Goal: Task Accomplishment & Management: Manage account settings

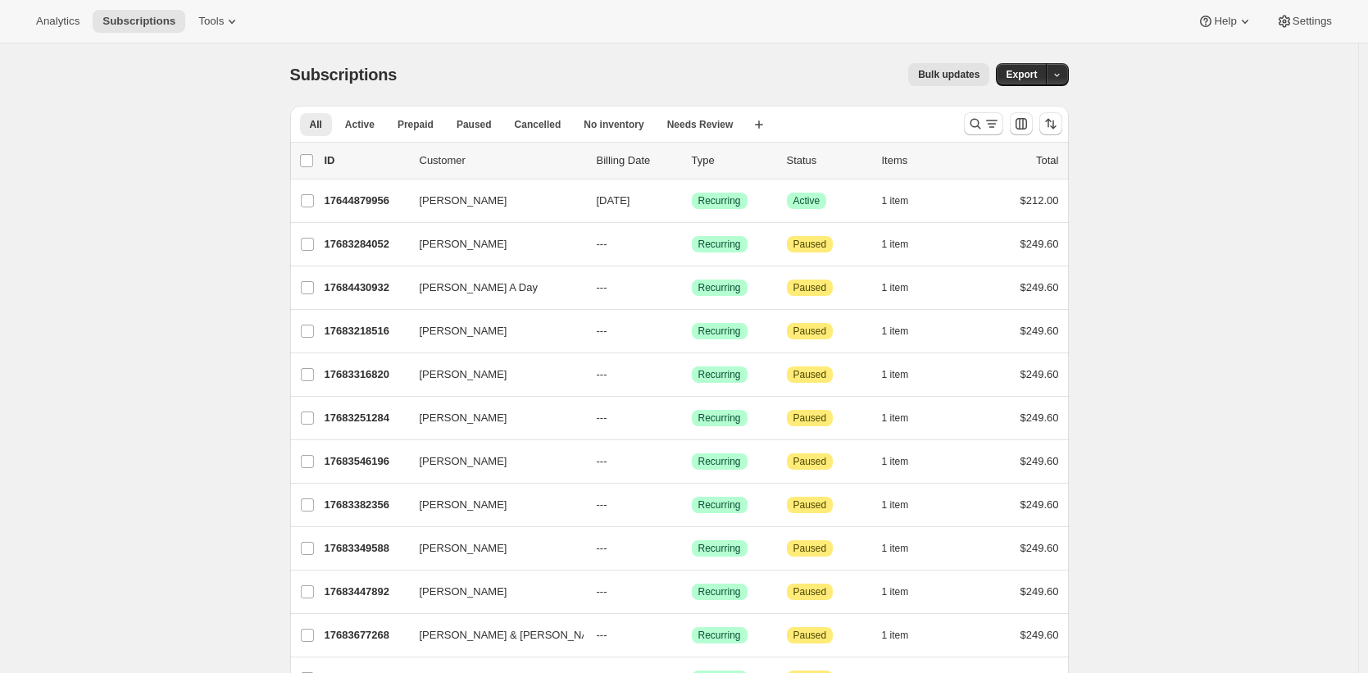
click at [457, 112] on li "Paused" at bounding box center [474, 123] width 55 height 23
click at [467, 129] on span "Paused" at bounding box center [473, 124] width 35 height 13
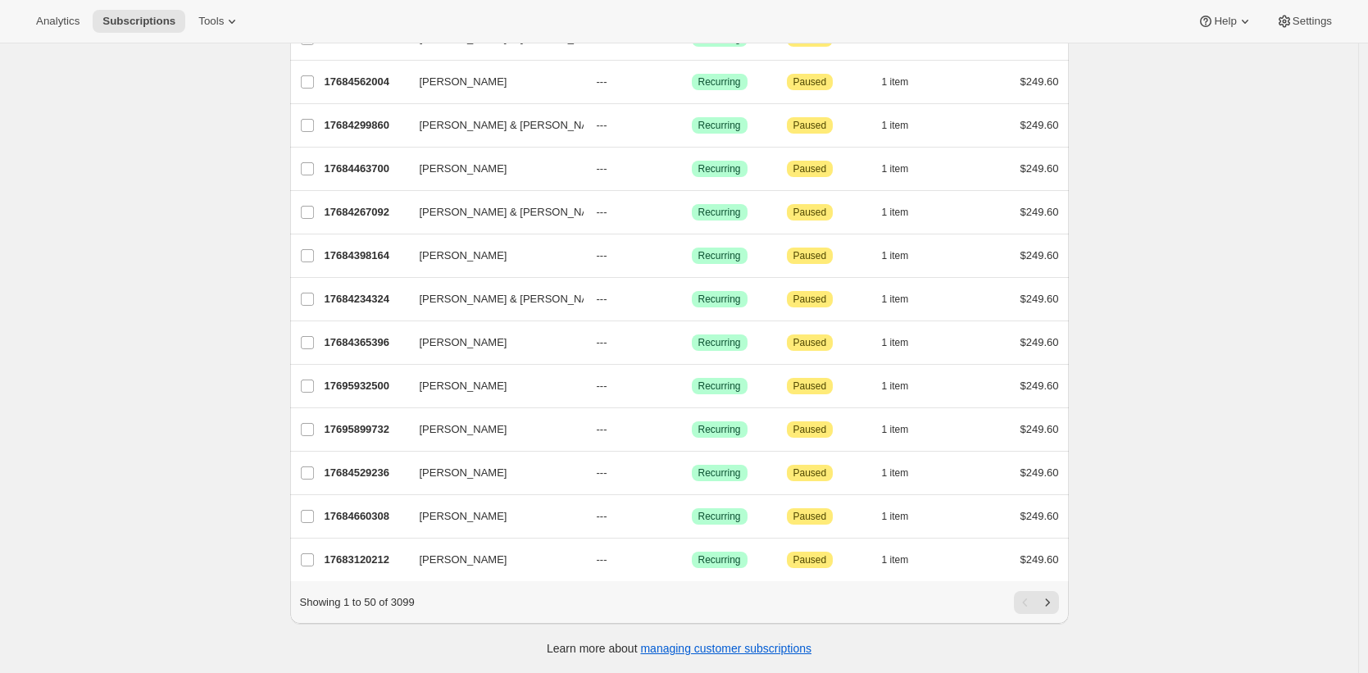
scroll to position [1781, 0]
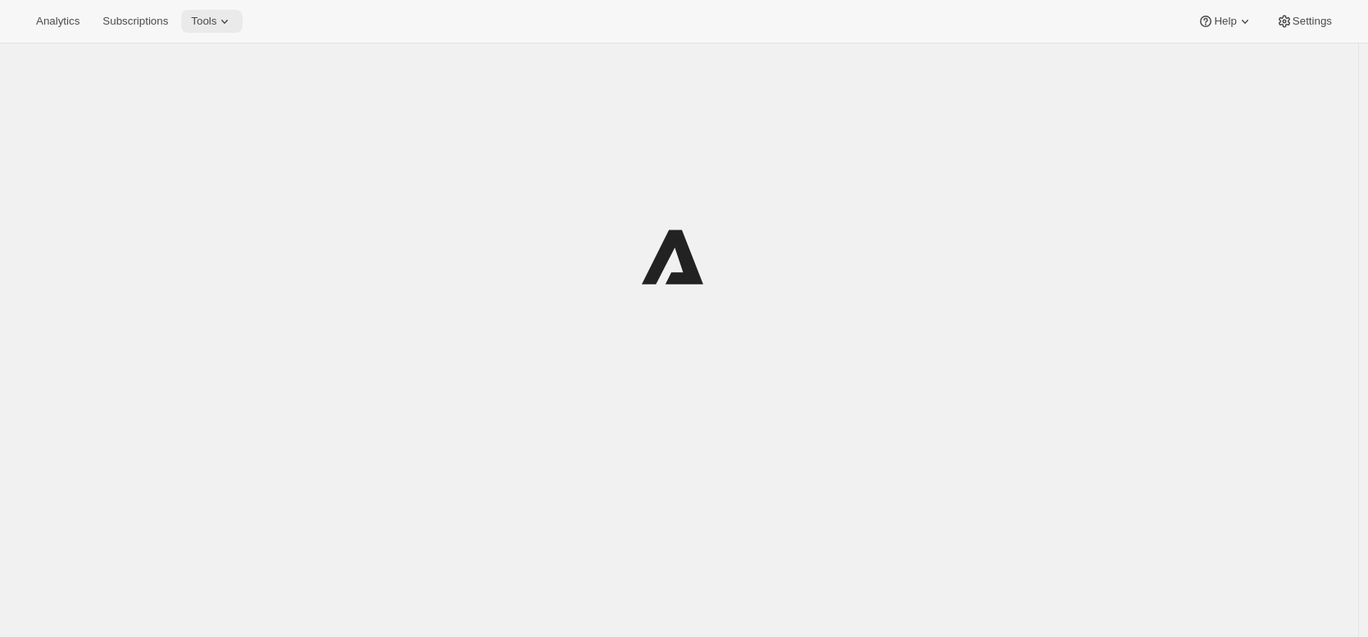
click at [231, 24] on icon at bounding box center [224, 21] width 16 height 16
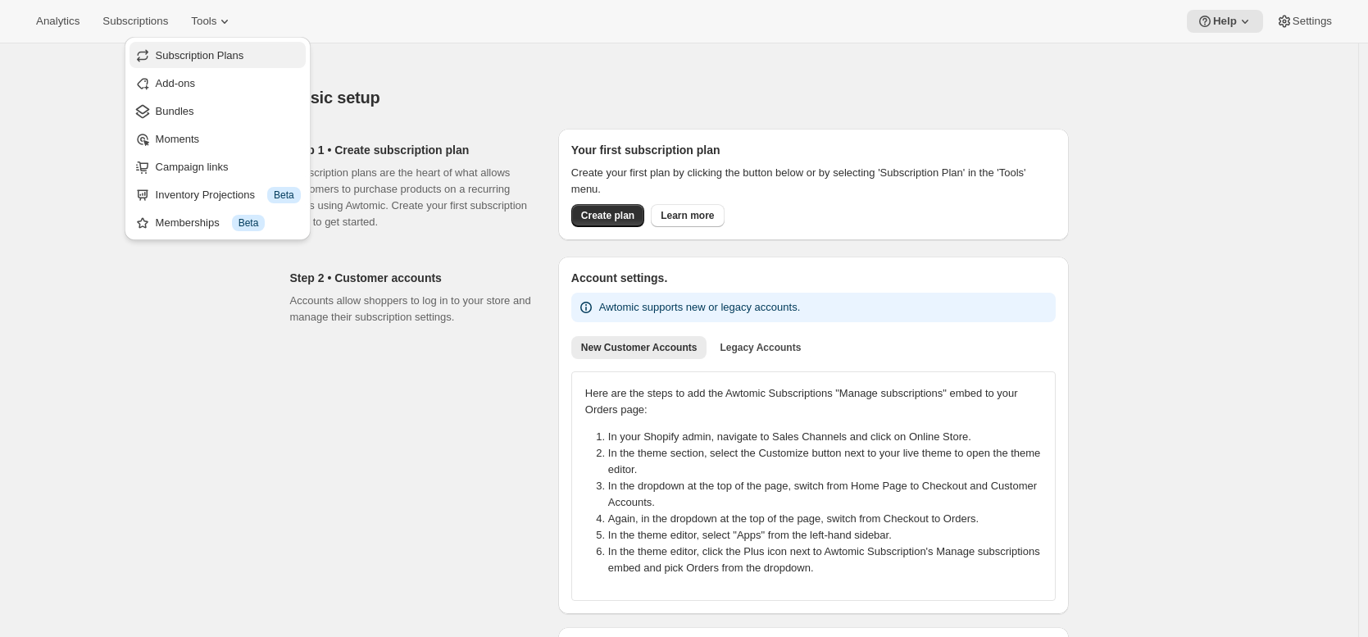
click at [229, 48] on span "Subscription Plans" at bounding box center [228, 56] width 145 height 16
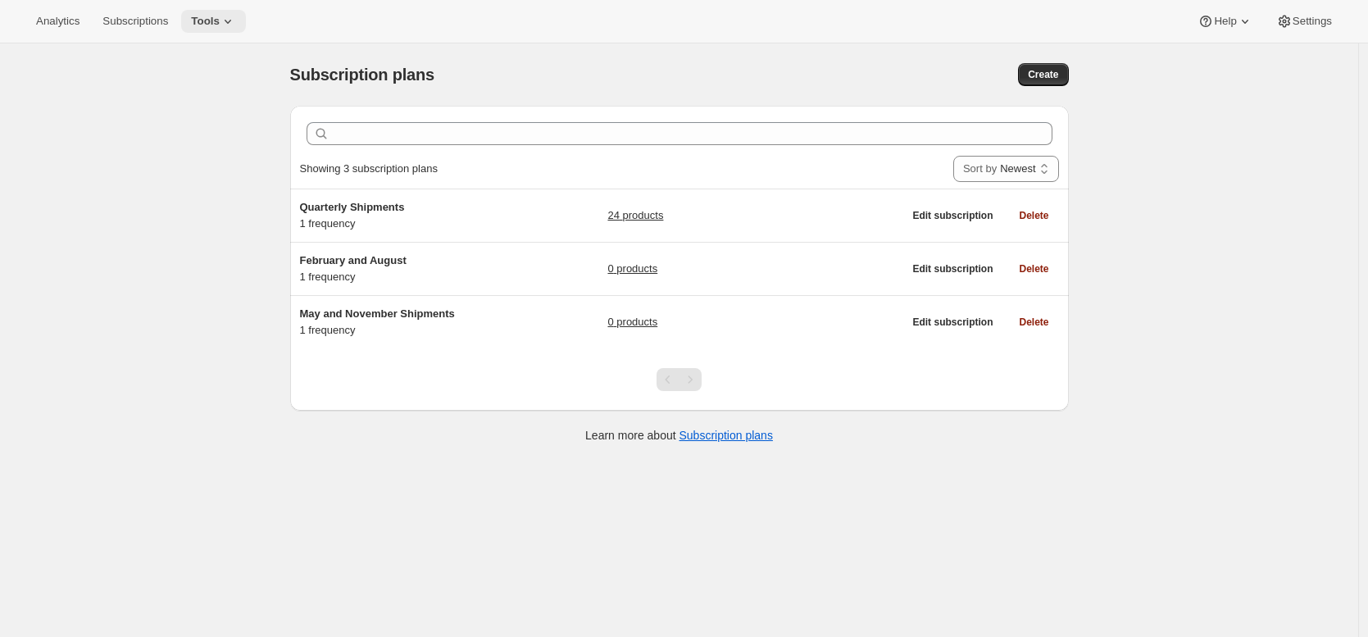
click at [220, 20] on span "Tools" at bounding box center [205, 21] width 29 height 13
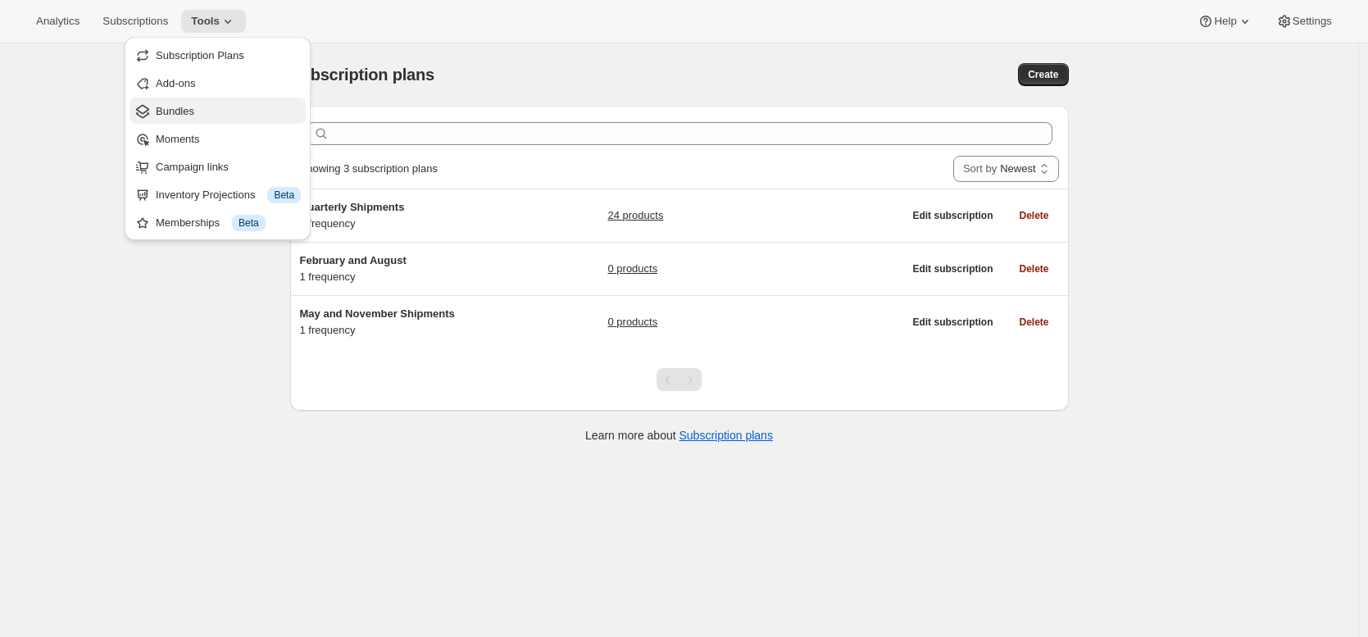
click at [208, 115] on span "Bundles" at bounding box center [228, 111] width 145 height 16
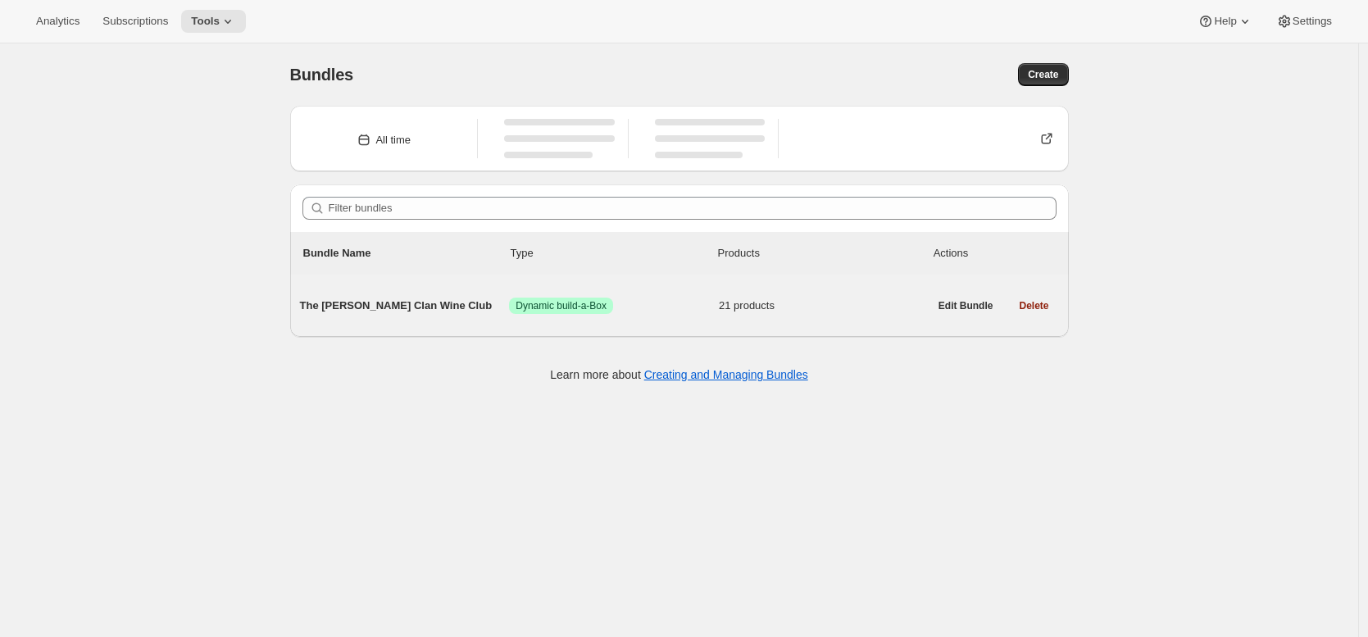
click at [424, 306] on span "The Maxwell Clan Wine Club" at bounding box center [405, 305] width 210 height 16
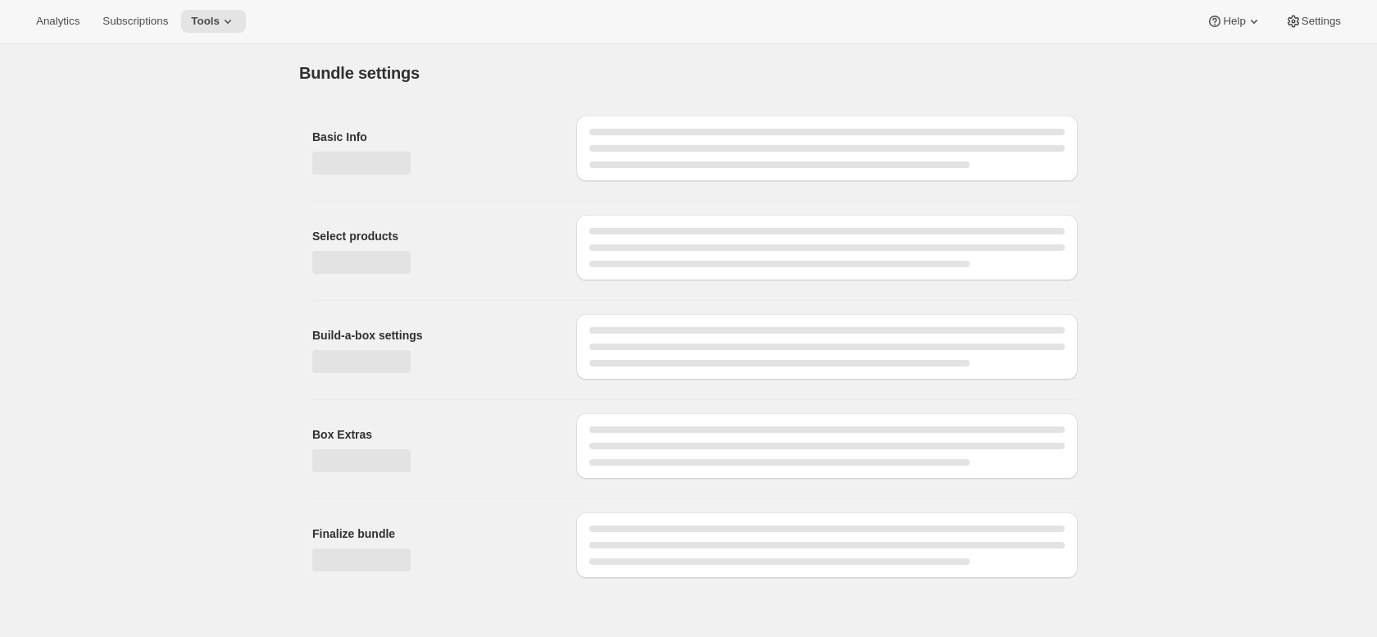
type input "The Maxwell Clan Wine Club"
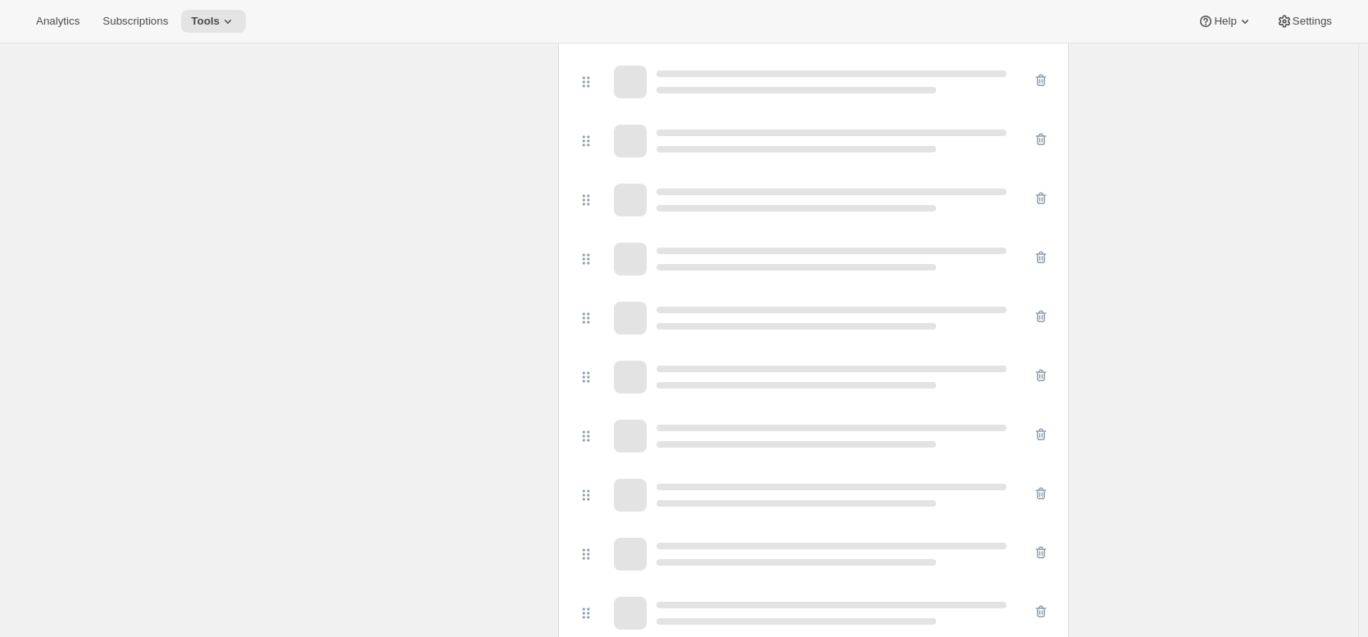
scroll to position [2617, 0]
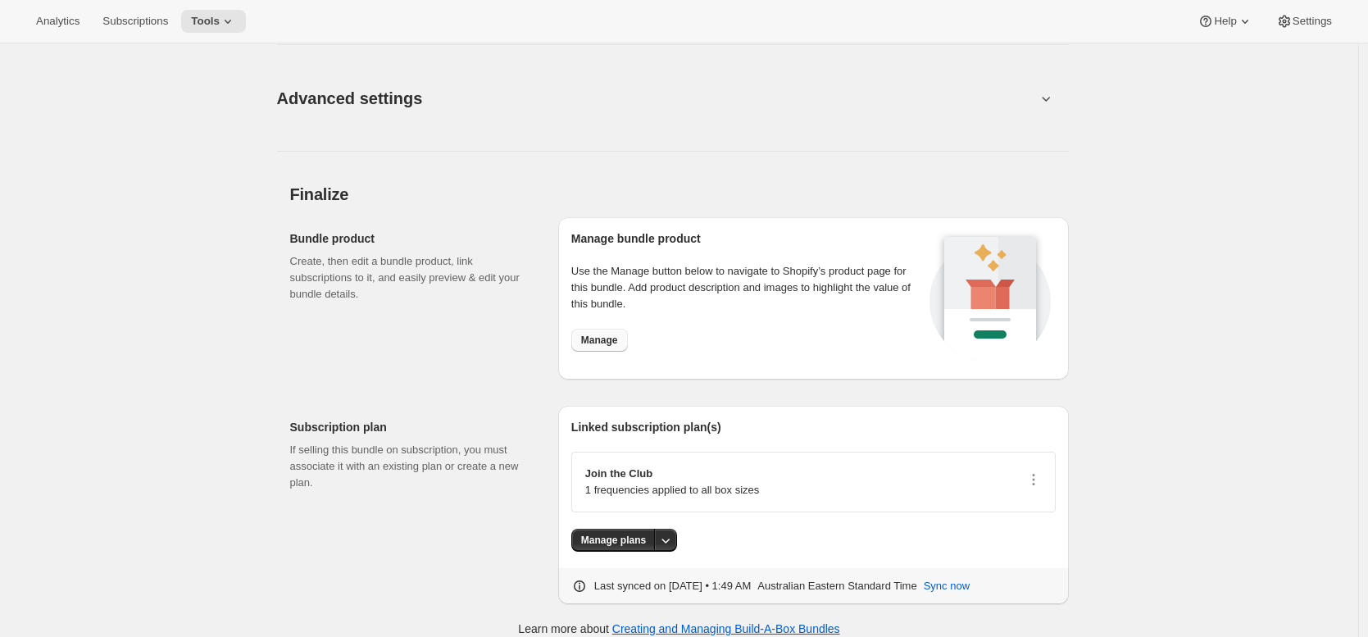
click at [596, 341] on span "Manage" at bounding box center [599, 339] width 37 height 13
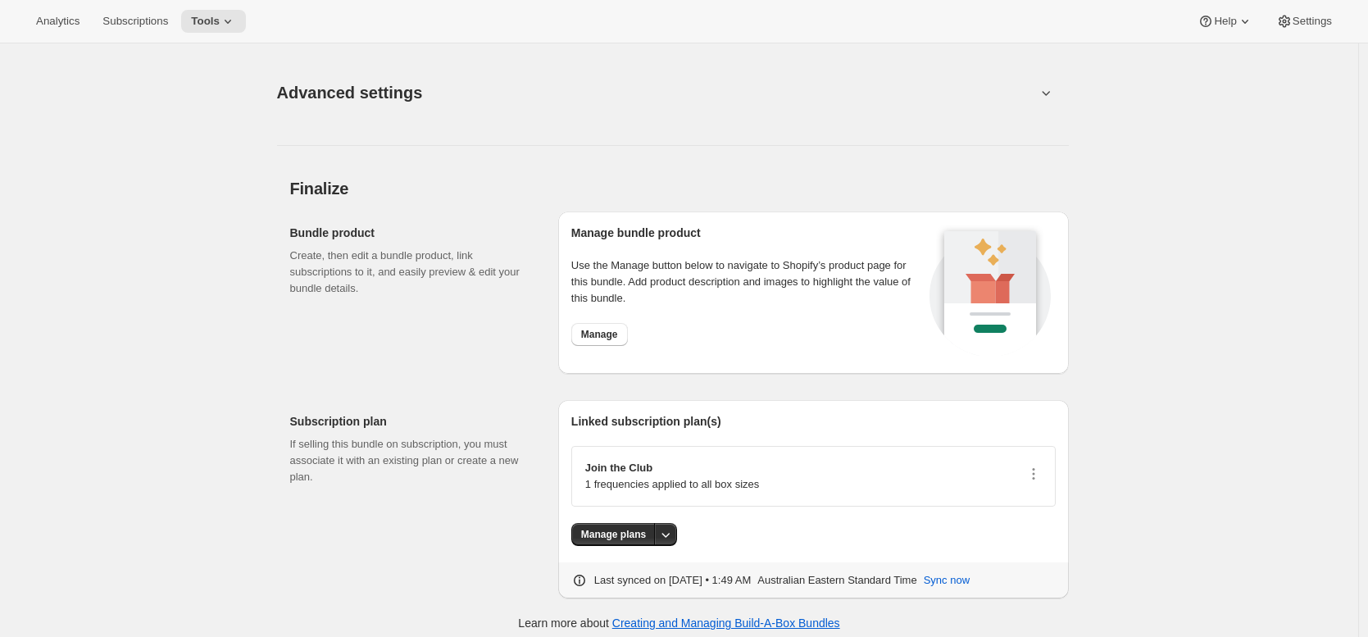
scroll to position [2631, 0]
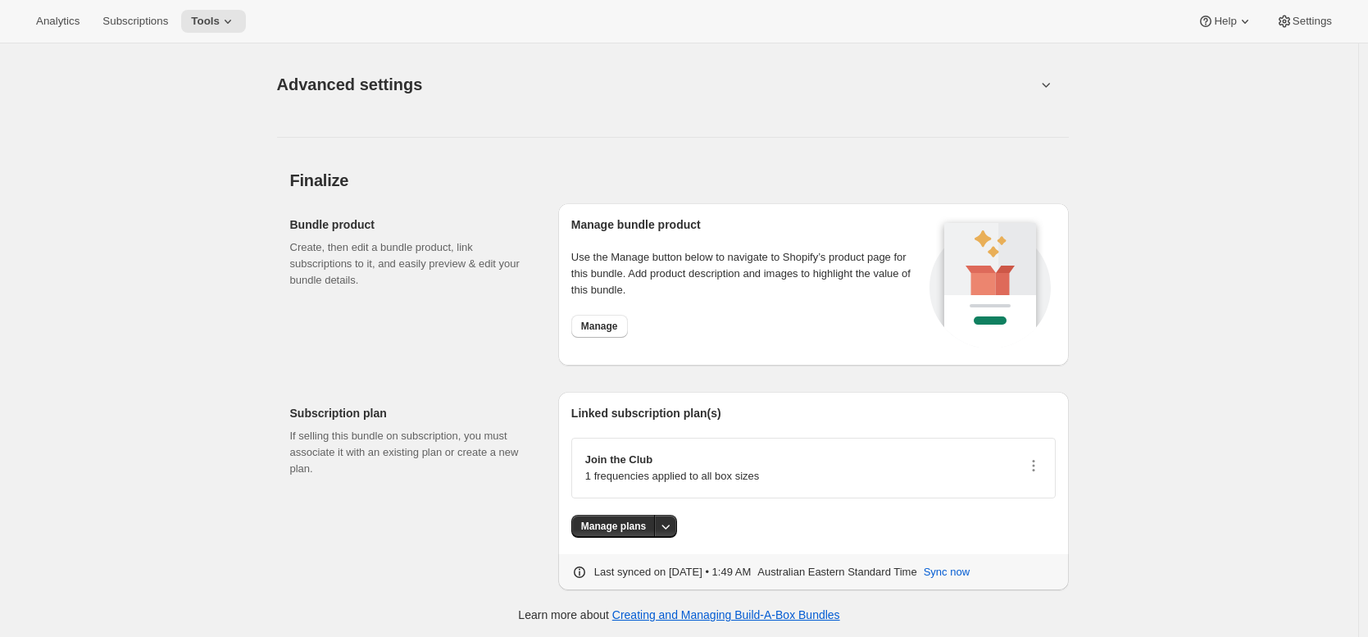
click at [1046, 461] on div "Join the Club 1 frequencies applied to all box sizes" at bounding box center [813, 468] width 484 height 61
click at [1041, 465] on icon "button" at bounding box center [1033, 465] width 16 height 16
click at [1038, 525] on span "Edit plan details" at bounding box center [1011, 521] width 75 height 12
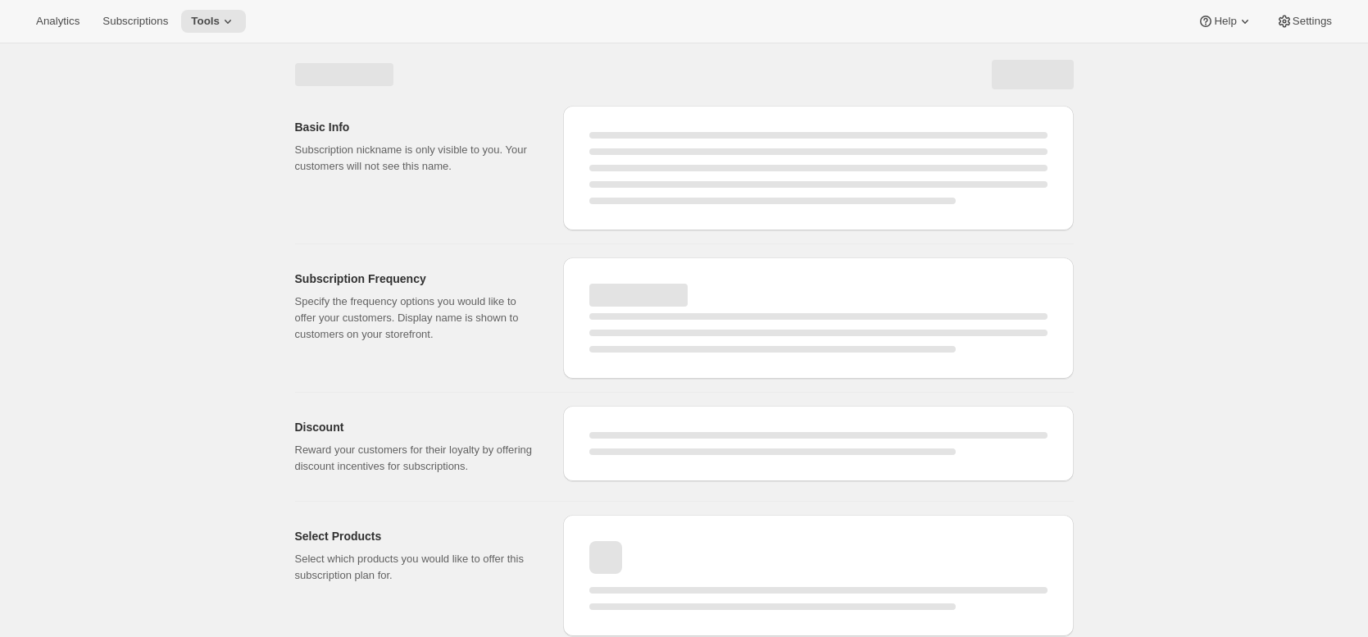
select select "WEEK"
select select "MONTH"
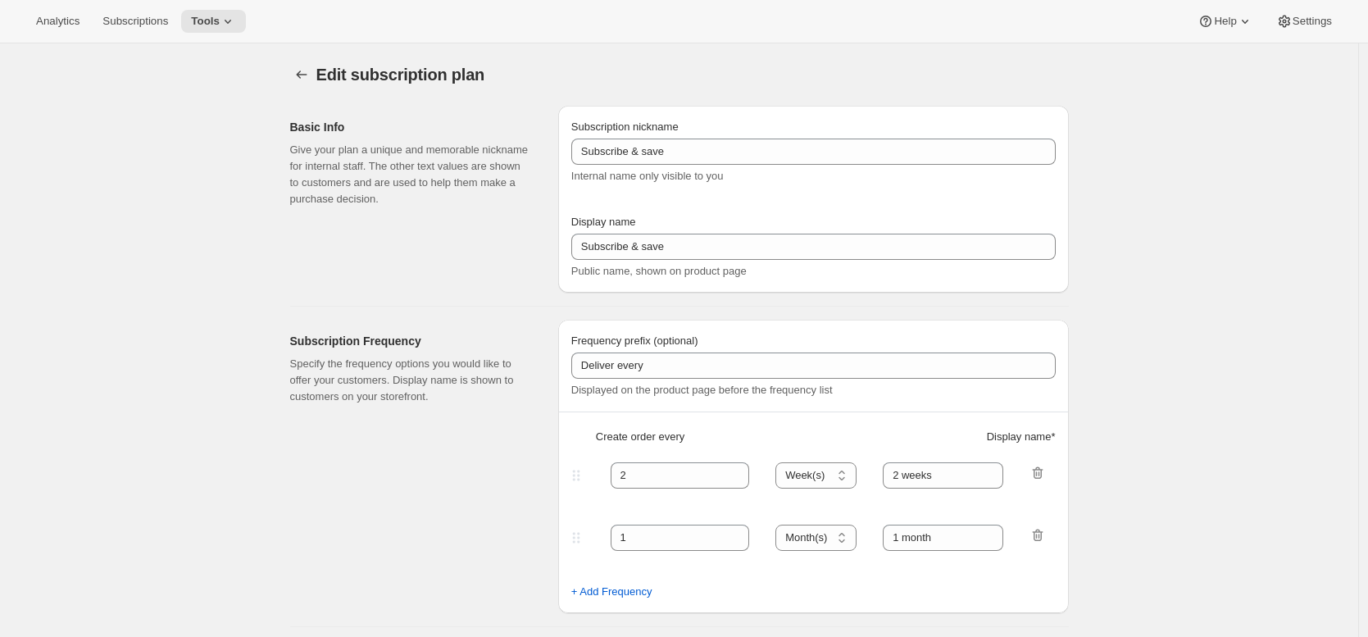
type input "Quarterly Shipments"
type input "Join the Club"
type input "Delivers"
type input "3"
select select "MONTH"
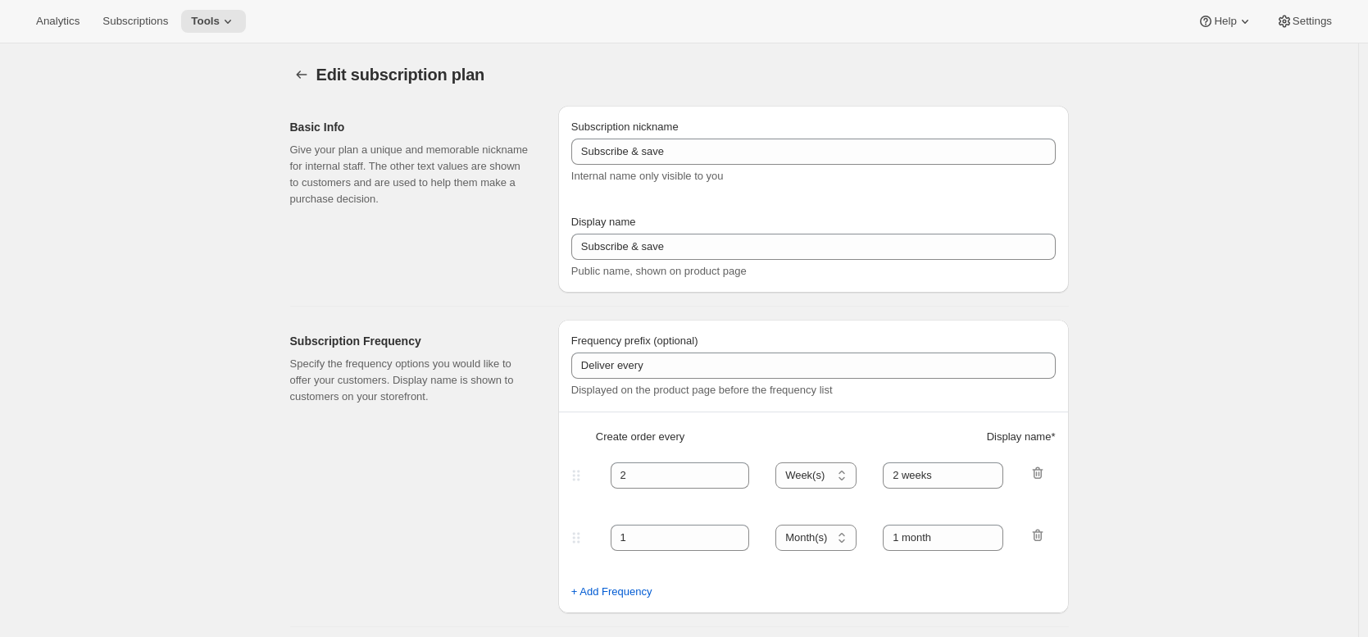
type input "quarterly (Feb, May, Aug, Nov)"
checkbox input "true"
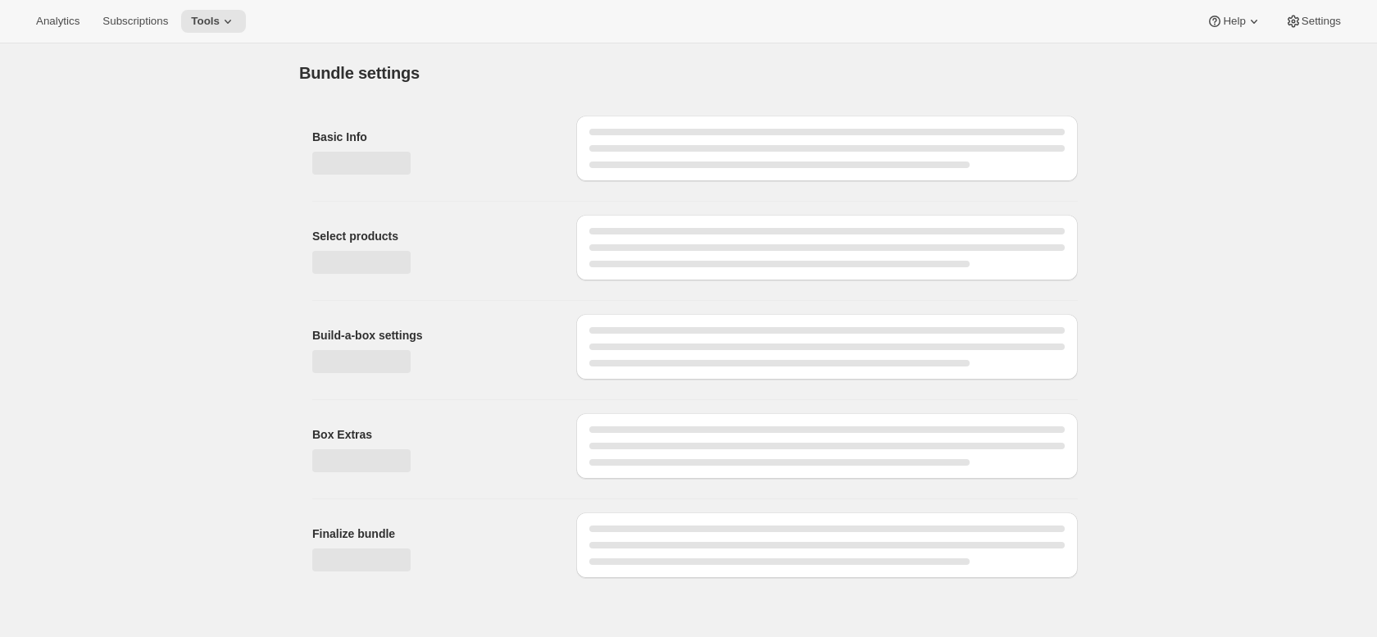
type input "The [PERSON_NAME] Clan Wine Club"
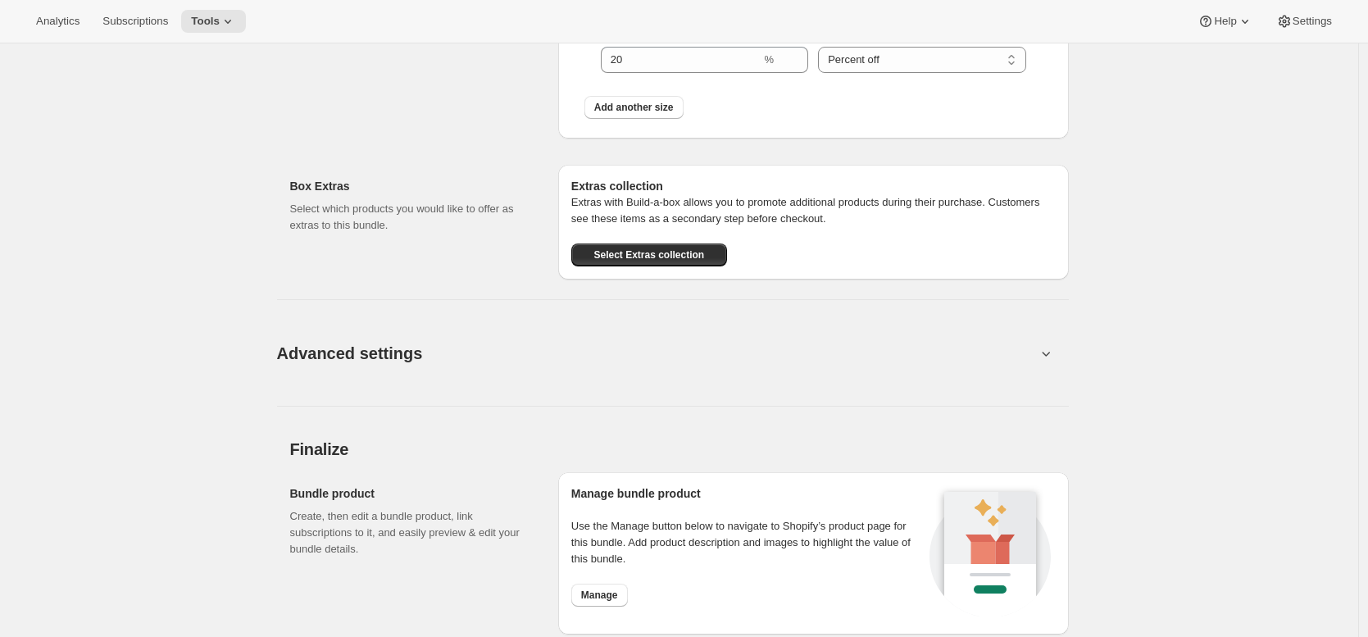
scroll to position [2631, 0]
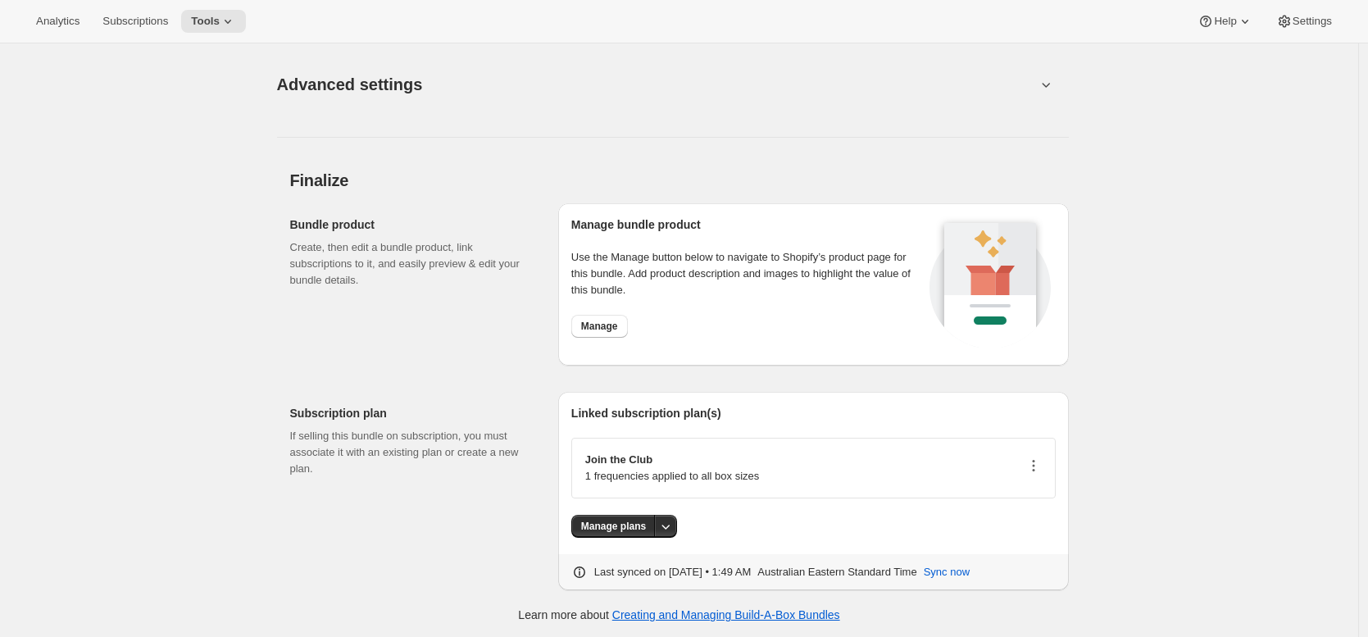
click at [1039, 464] on icon "button" at bounding box center [1033, 465] width 16 height 16
click at [1029, 520] on span "Edit plan details" at bounding box center [1011, 521] width 75 height 12
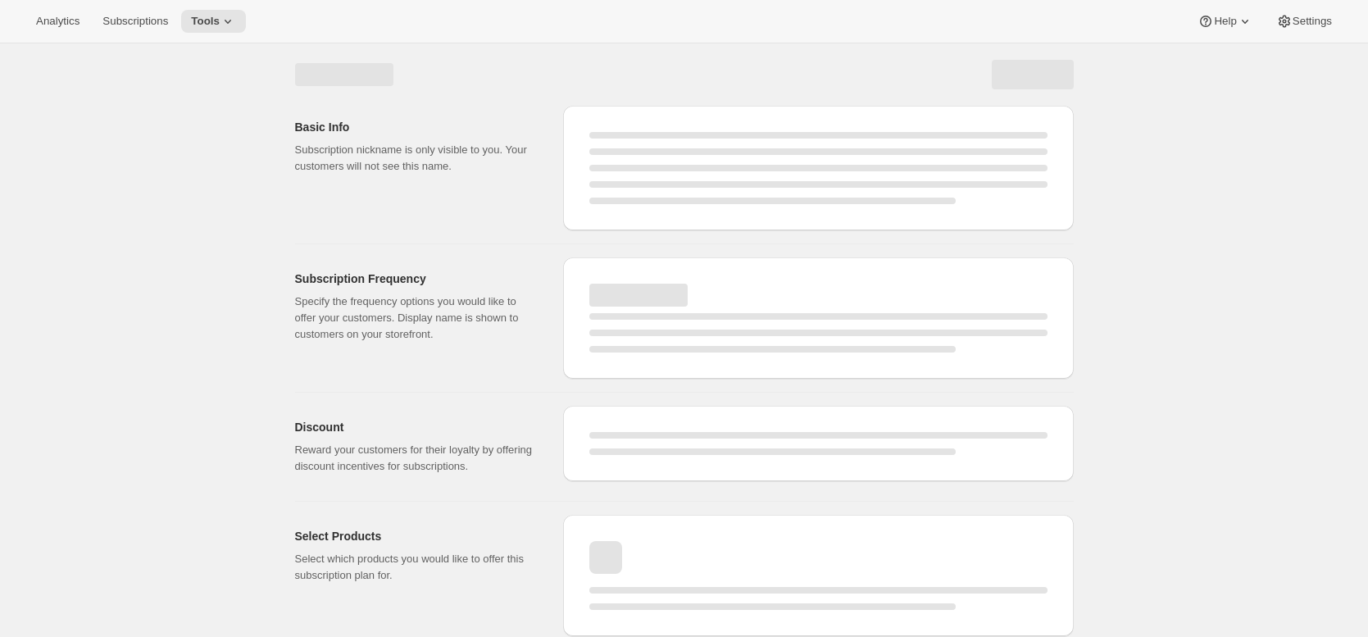
select select "WEEK"
select select "MONTH"
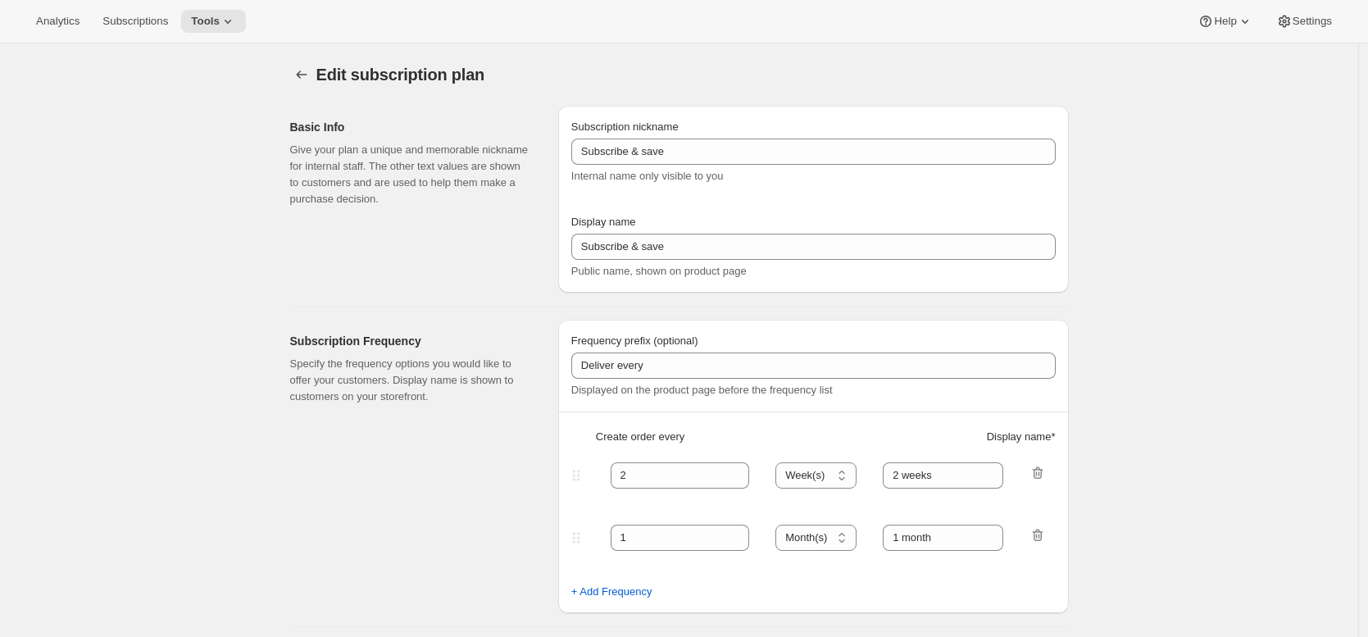
type input "Quarterly Shipments"
type input "Join the Club"
type input "Delivers"
type input "3"
type input "quarterly (Feb, May, Aug, Nov)"
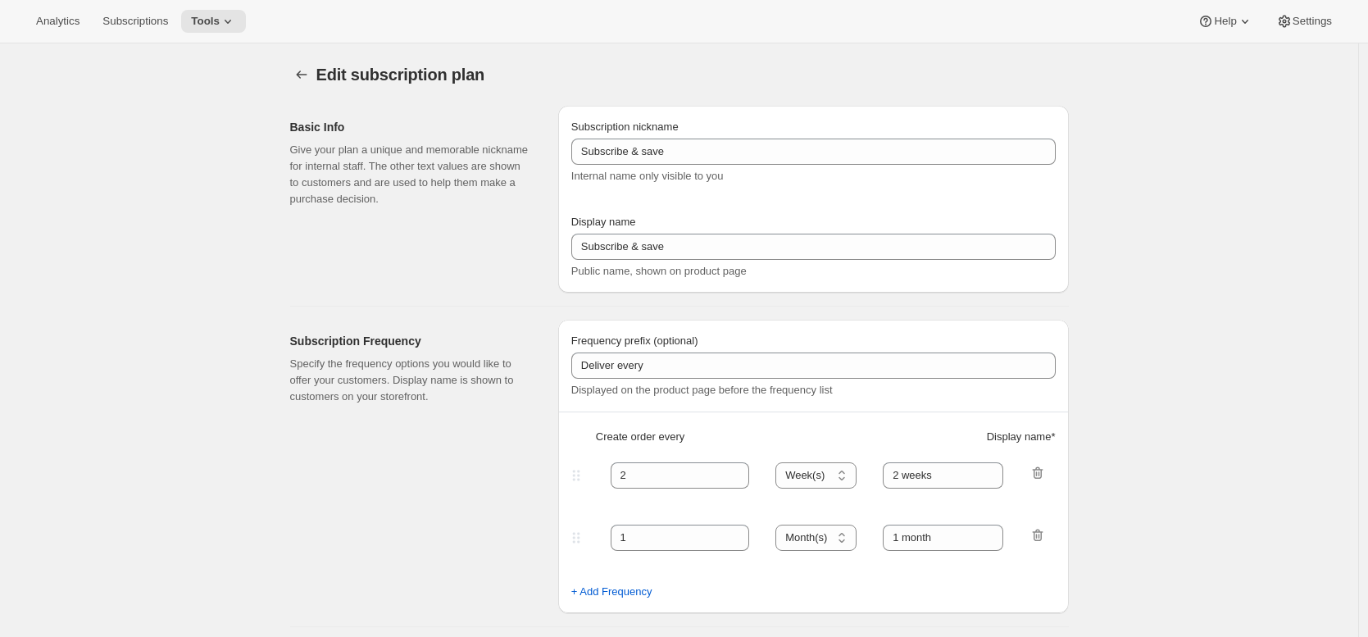
checkbox input "true"
select select "YEARDAY"
select select "2"
select select "5"
select select "8"
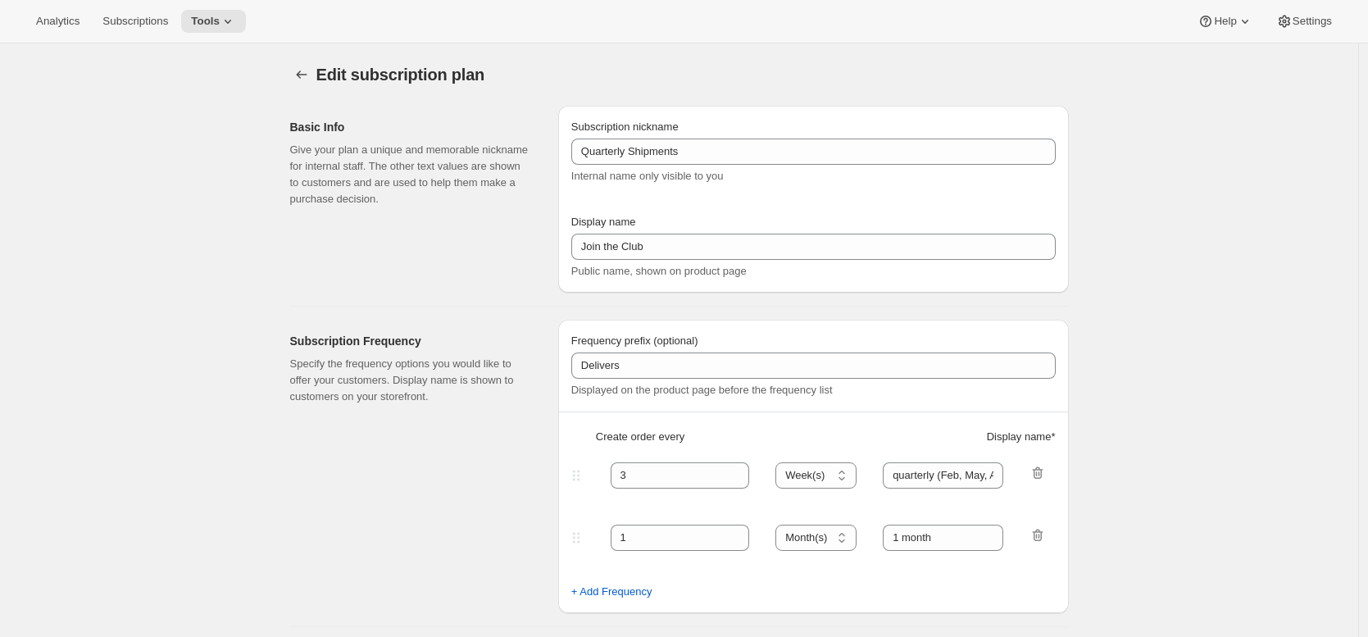
select select "11"
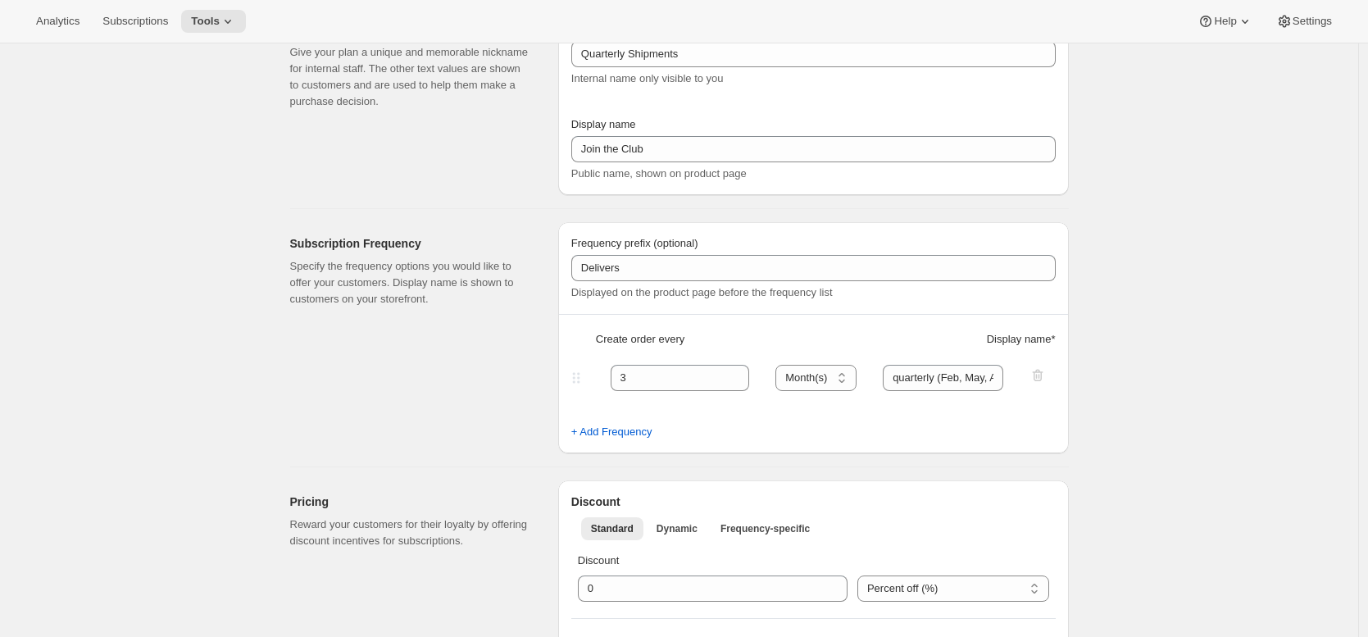
scroll to position [149, 0]
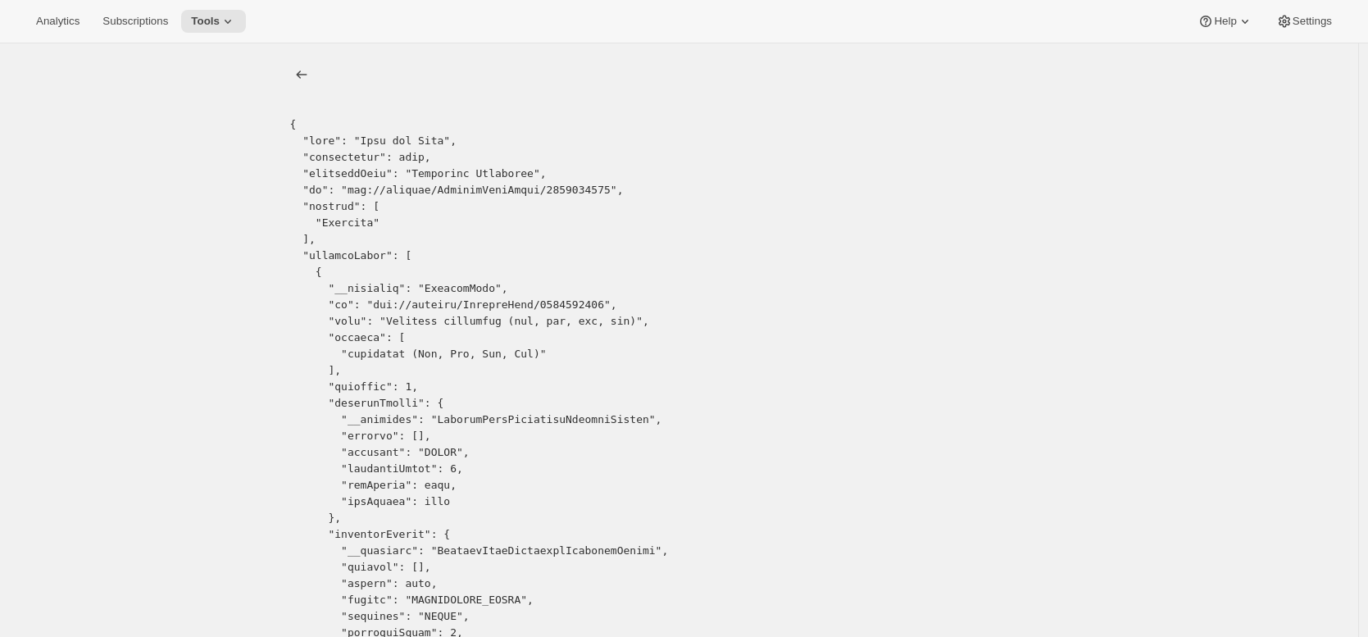
drag, startPoint x: 552, startPoint y: 306, endPoint x: 387, endPoint y: 309, distance: 165.5
copy pre "gid://shopify/SellingPlan/2583494823"
click at [207, 13] on button "Tools" at bounding box center [213, 21] width 65 height 23
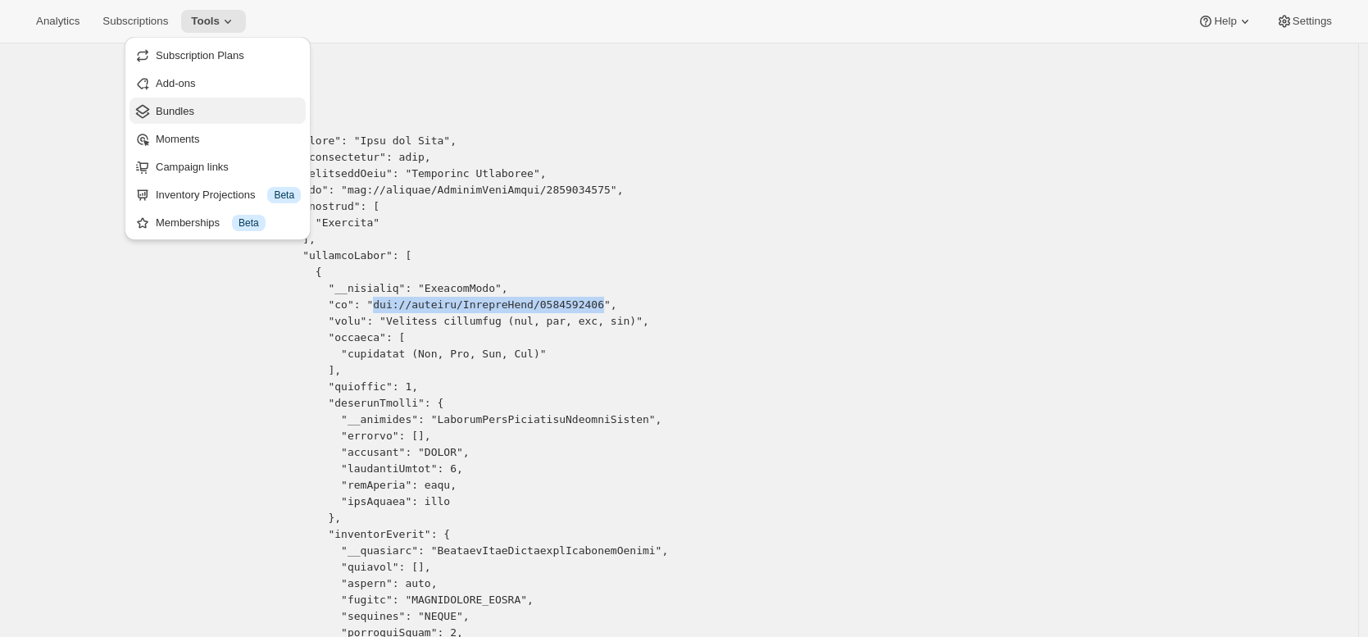
click at [208, 108] on span "Bundles" at bounding box center [228, 111] width 145 height 16
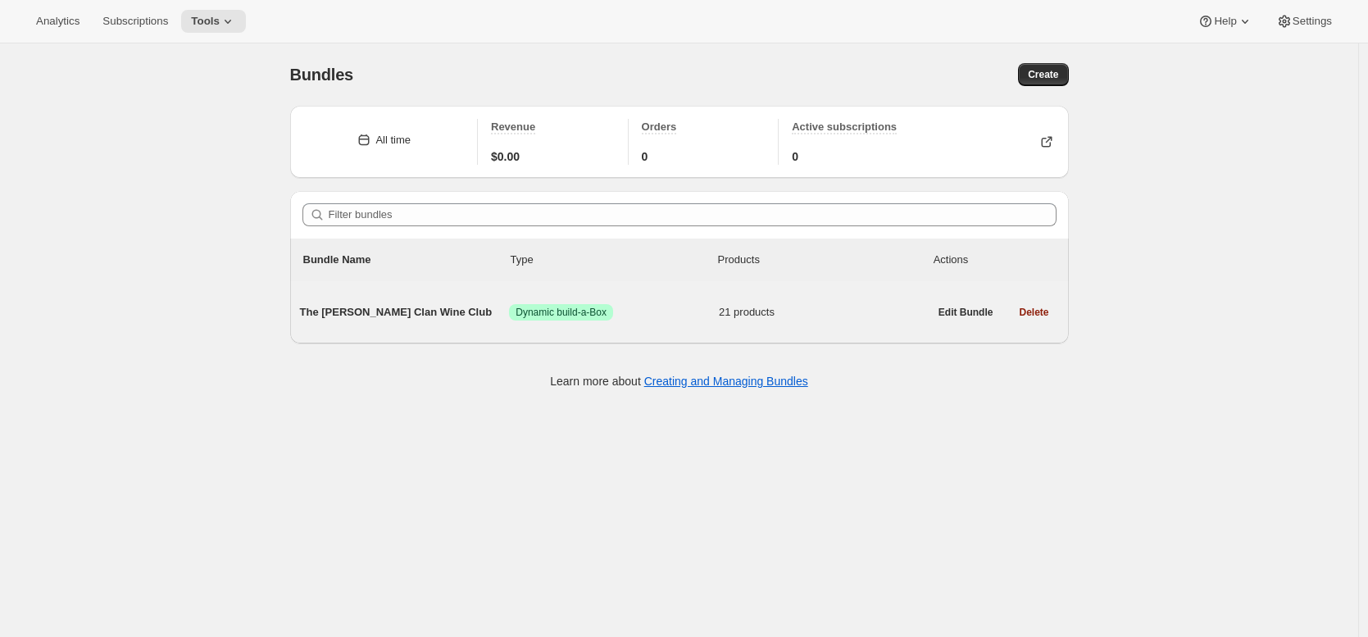
click at [562, 329] on div "The [PERSON_NAME] Clan Wine Club Success Dynamic build-a-Box 21 products" at bounding box center [614, 312] width 628 height 43
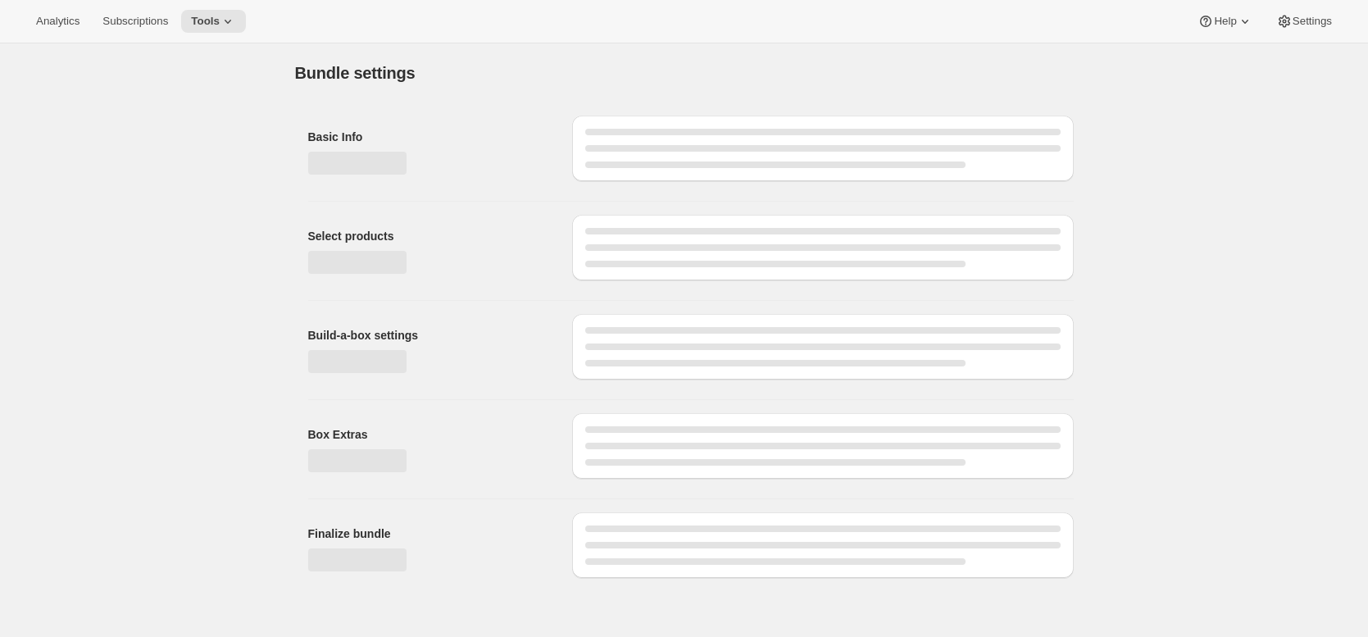
type input "The [PERSON_NAME] Clan Wine Club"
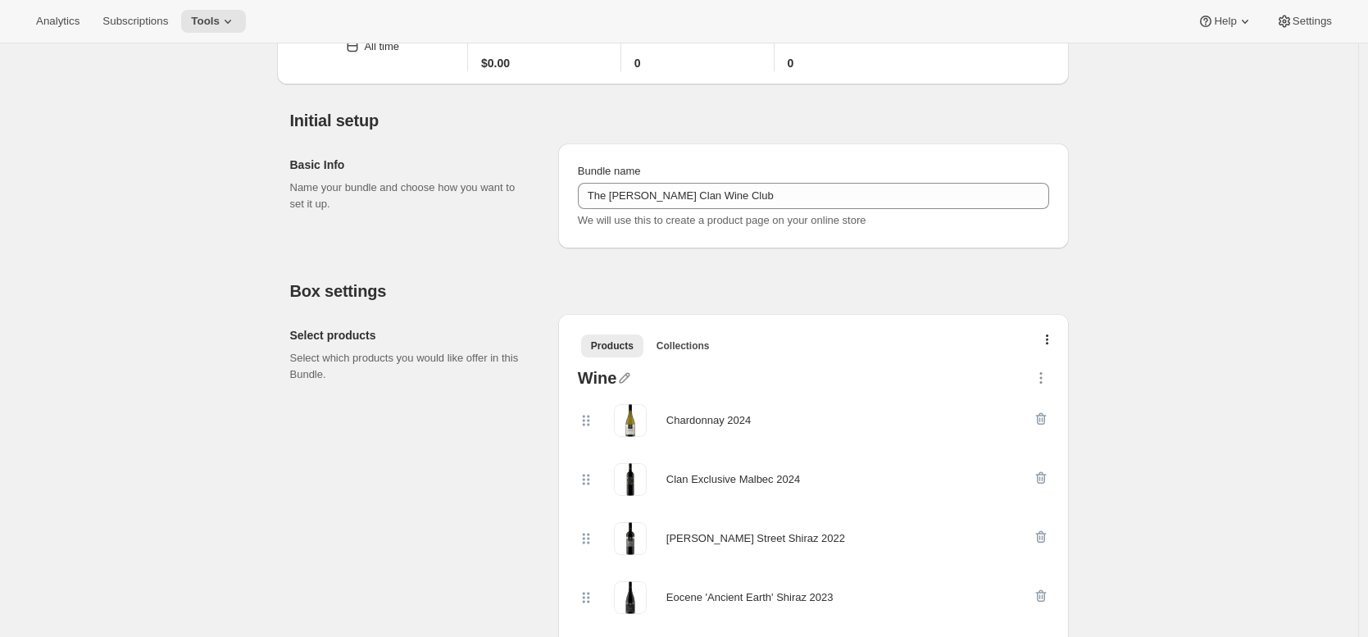
scroll to position [122, 0]
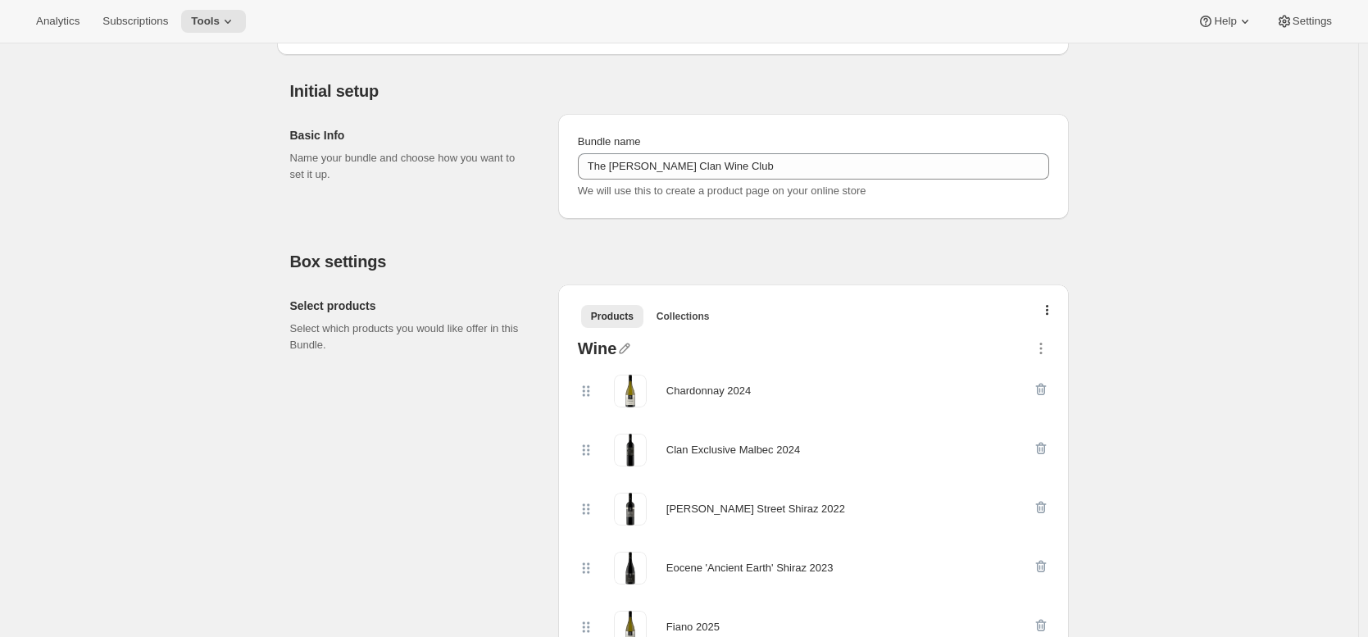
click at [696, 392] on div "Chardonnay 2024" at bounding box center [708, 391] width 84 height 16
drag, startPoint x: 696, startPoint y: 392, endPoint x: 747, endPoint y: 392, distance: 50.8
click at [747, 392] on div "Chardonnay 2024" at bounding box center [708, 391] width 84 height 16
copy div "Chardonnay 2024"
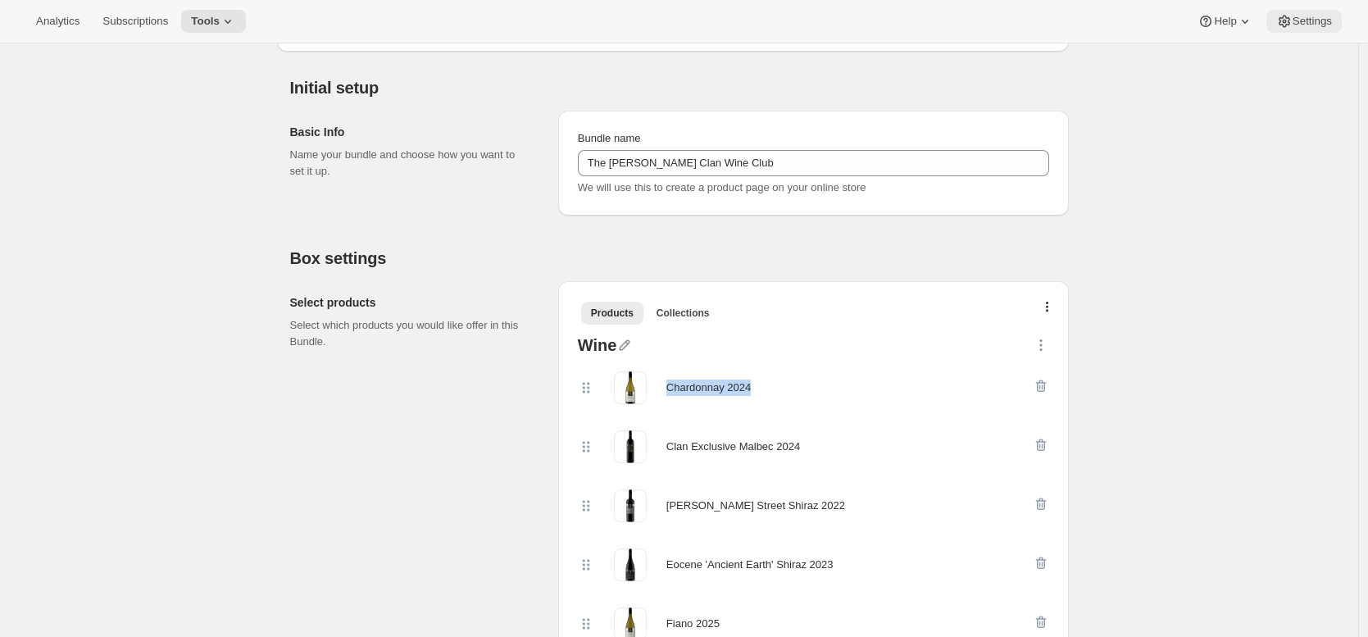
click at [1319, 29] on button "Settings" at bounding box center [1303, 21] width 75 height 23
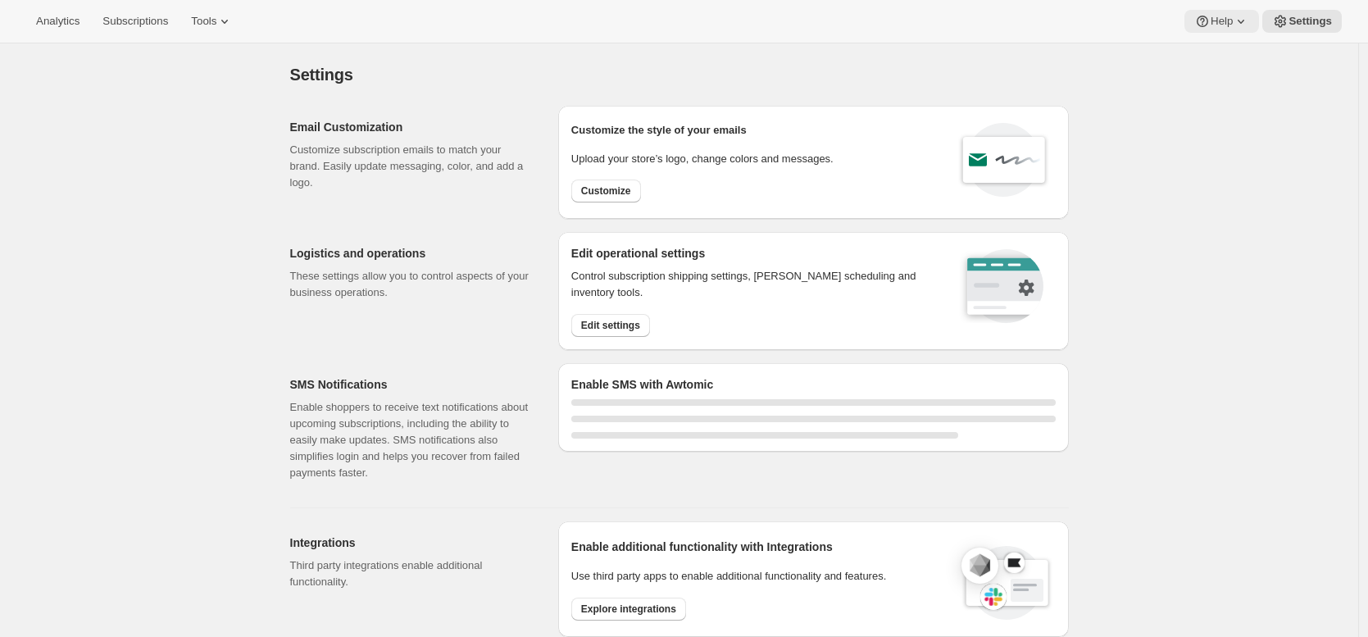
click at [1228, 25] on span "Help" at bounding box center [1221, 21] width 22 height 13
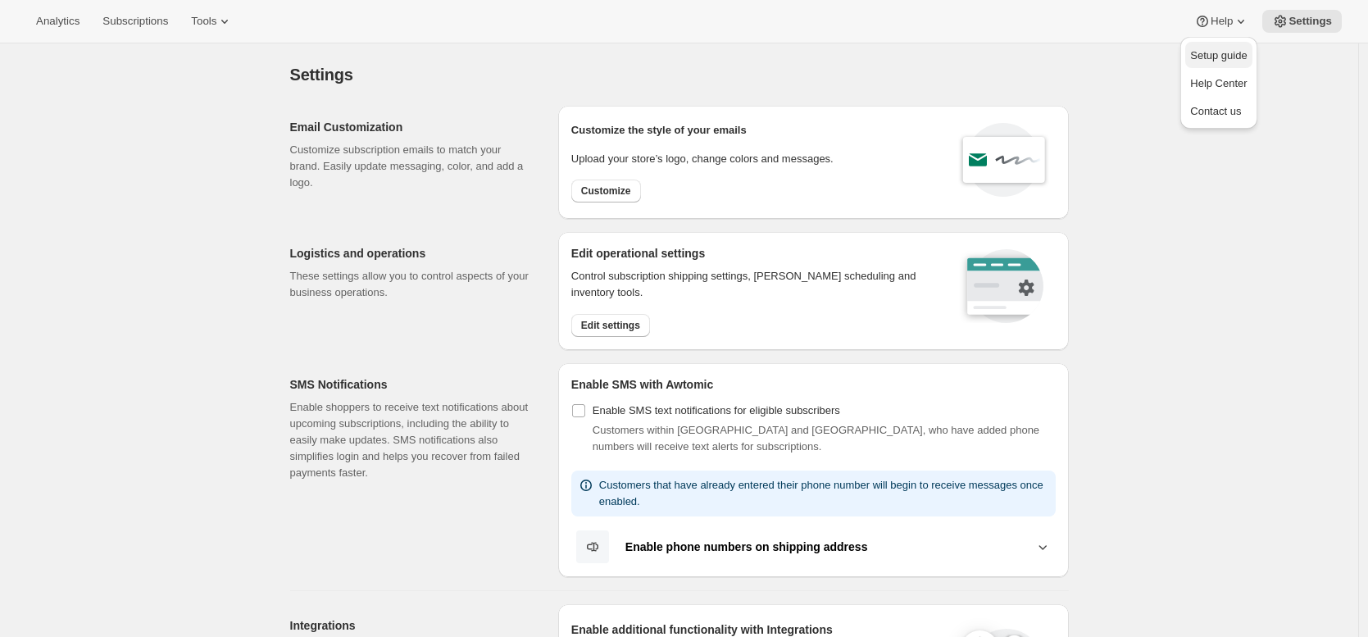
click at [1197, 57] on span "Setup guide" at bounding box center [1218, 55] width 57 height 12
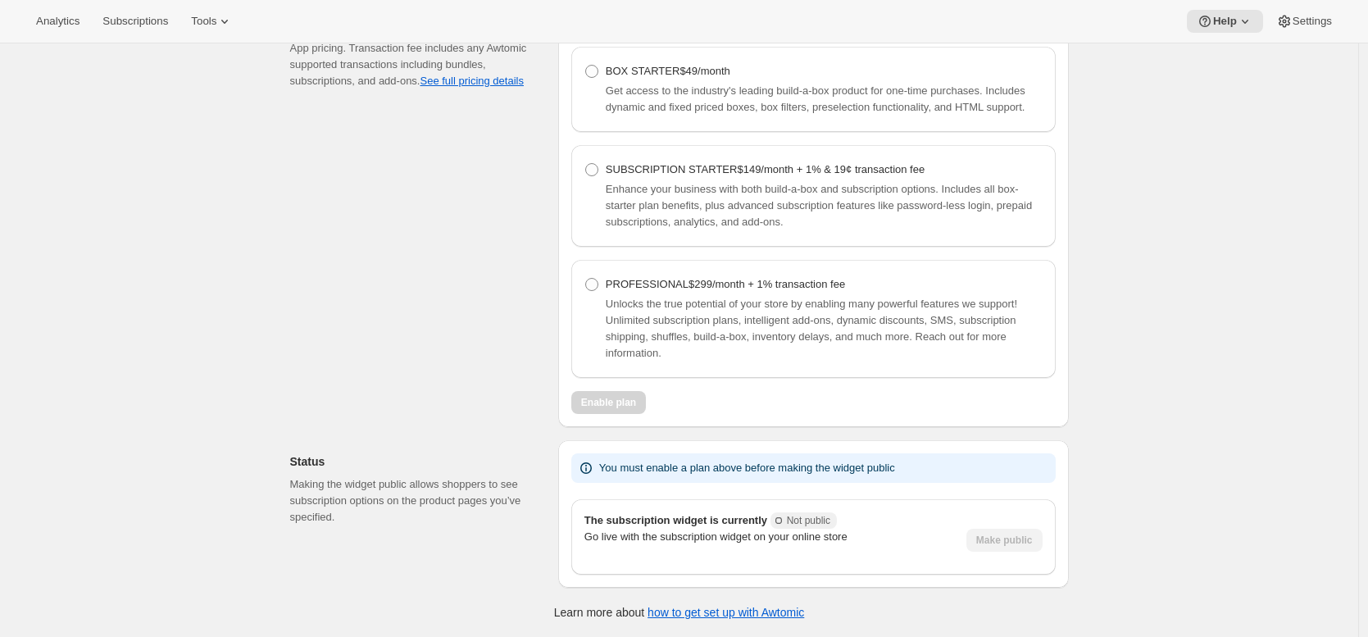
scroll to position [1059, 0]
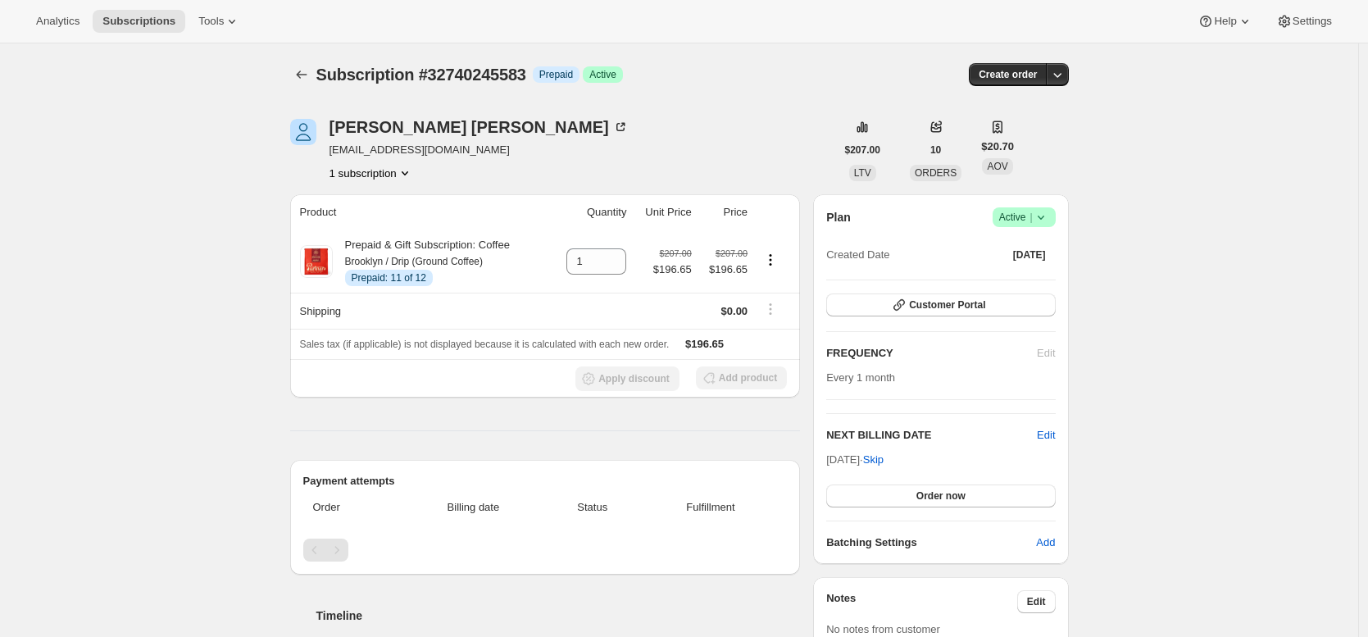
click at [703, 157] on div "[PERSON_NAME] [EMAIL_ADDRESS][DOMAIN_NAME] 1 subscription" at bounding box center [562, 150] width 545 height 62
click at [710, 165] on div "[PERSON_NAME] [EMAIL_ADDRESS][DOMAIN_NAME] 1 subscription" at bounding box center [562, 150] width 545 height 62
click at [704, 169] on div "[PERSON_NAME] [EMAIL_ADDRESS][DOMAIN_NAME] 1 subscription" at bounding box center [562, 150] width 545 height 62
click at [704, 169] on div "Dean Strombom dean_strombom@outlook.com 1 subscription" at bounding box center [562, 150] width 545 height 62
click at [511, 76] on span "Subscription #32740245583" at bounding box center [421, 75] width 210 height 18
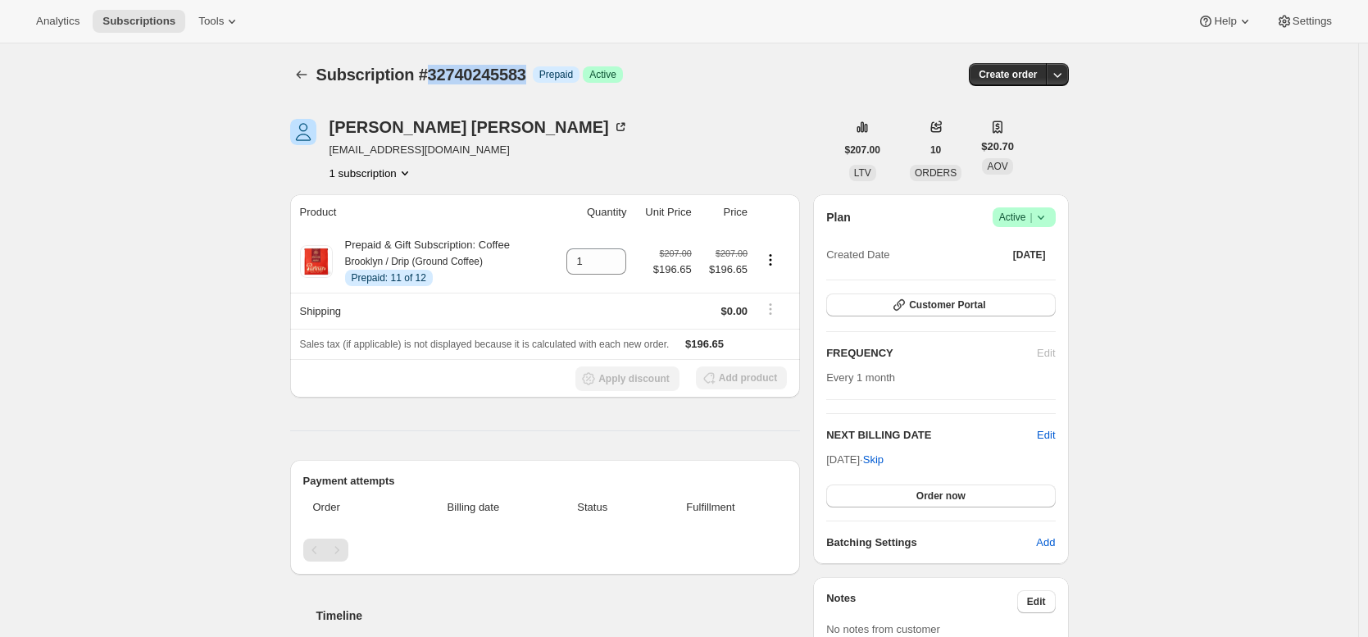
click at [511, 76] on span "Subscription #32740245583" at bounding box center [421, 75] width 210 height 18
copy span "32740245583"
click at [436, 128] on div "Dean Strombom" at bounding box center [478, 127] width 299 height 16
click at [256, 236] on div "Subscription #32740245583. This page is ready Subscription #32740245583 Info Pr…" at bounding box center [679, 562] width 1358 height 1039
click at [140, 188] on div "Subscription #32740245583. This page is ready Subscription #32740245583 Info Pr…" at bounding box center [679, 562] width 1358 height 1039
